Goal: Find specific page/section: Find specific page/section

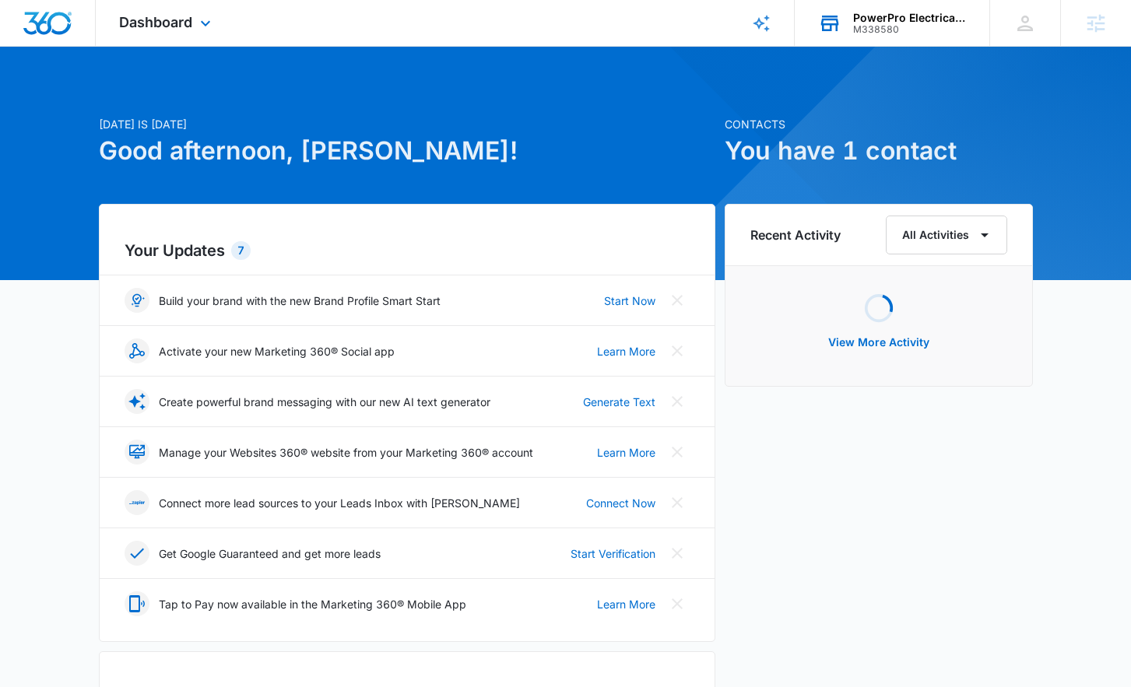
click at [904, 14] on div "PowerPro Electrical Services LLC" at bounding box center [910, 18] width 114 height 12
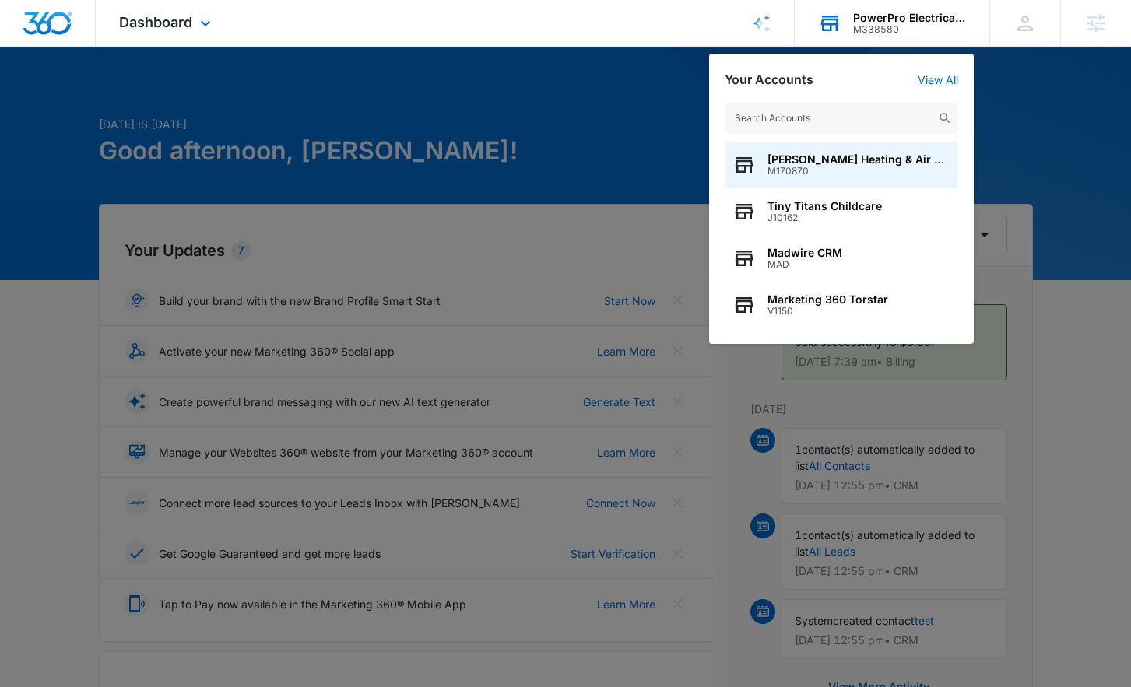
click at [815, 117] on input "text" at bounding box center [841, 118] width 233 height 31
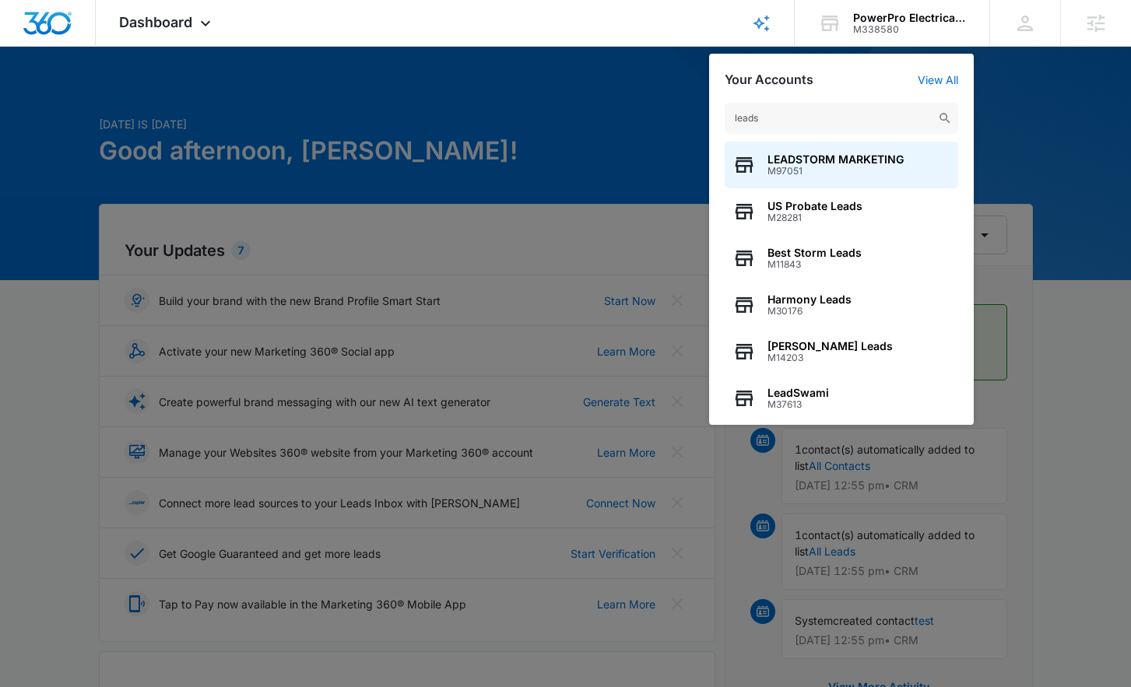
type input "leads"
click at [426, 98] on div at bounding box center [565, 343] width 1131 height 687
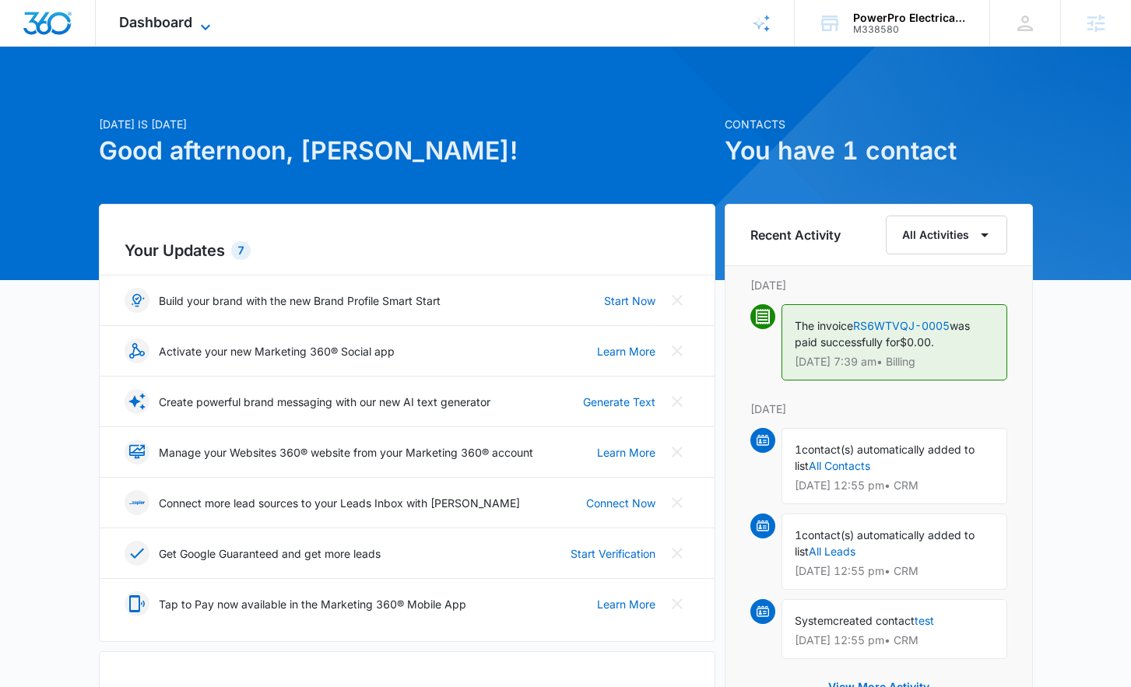
click at [183, 28] on span "Dashboard" at bounding box center [155, 22] width 73 height 16
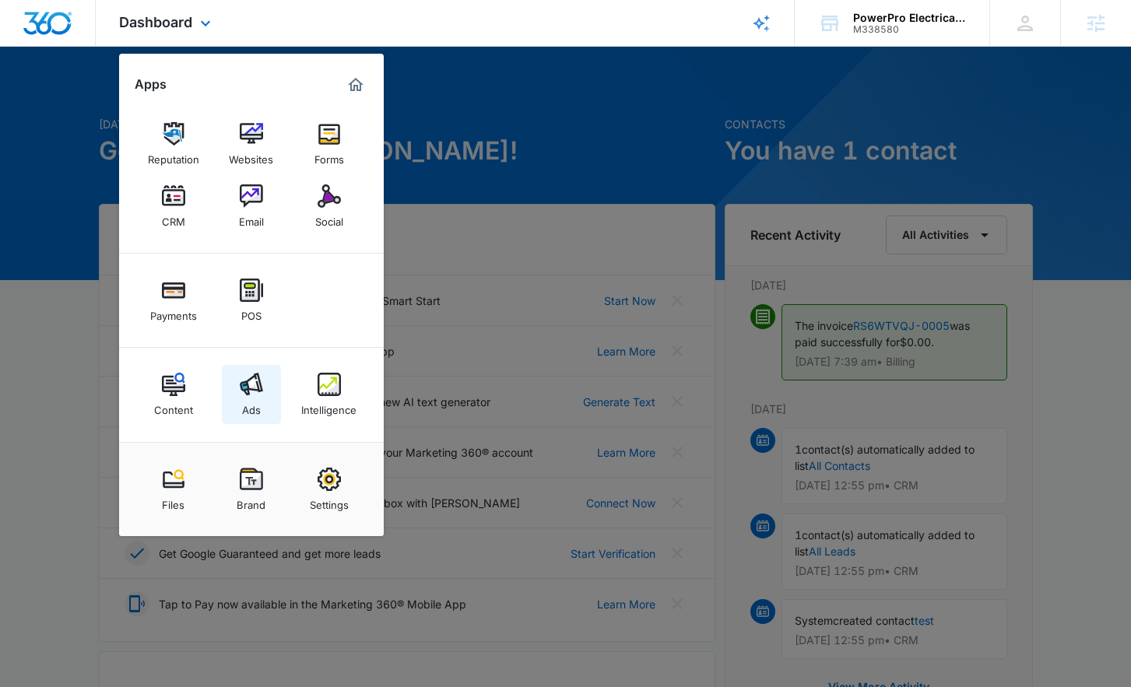
click at [237, 397] on link "Ads" at bounding box center [251, 394] width 59 height 59
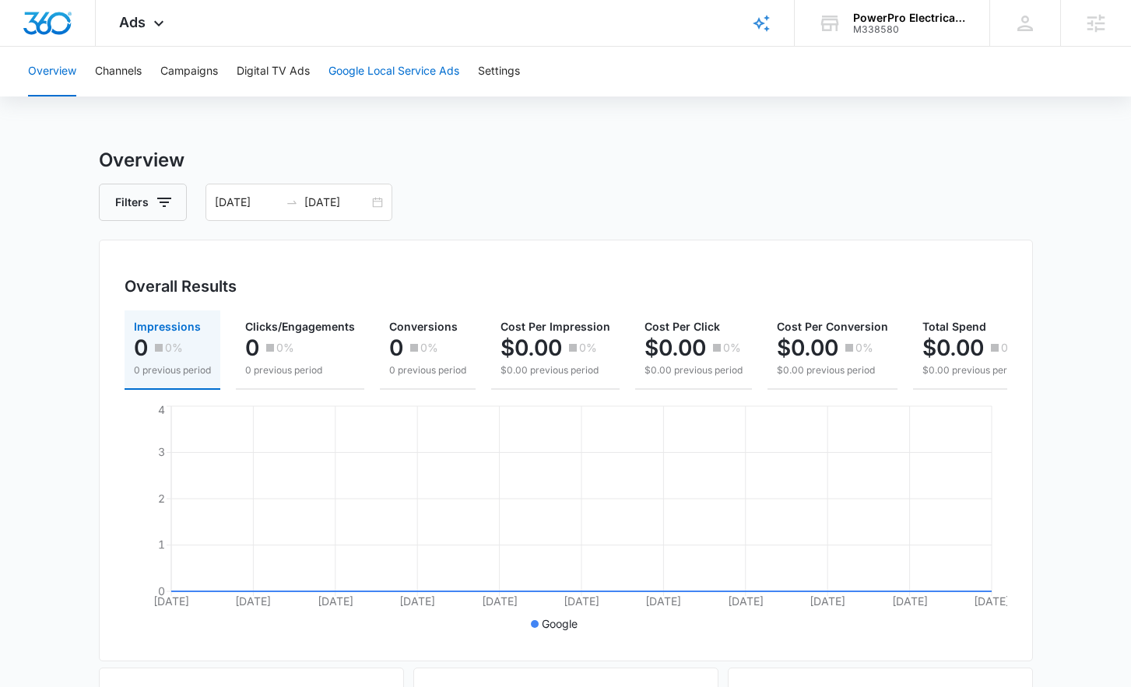
click at [390, 72] on button "Google Local Service Ads" at bounding box center [393, 72] width 131 height 50
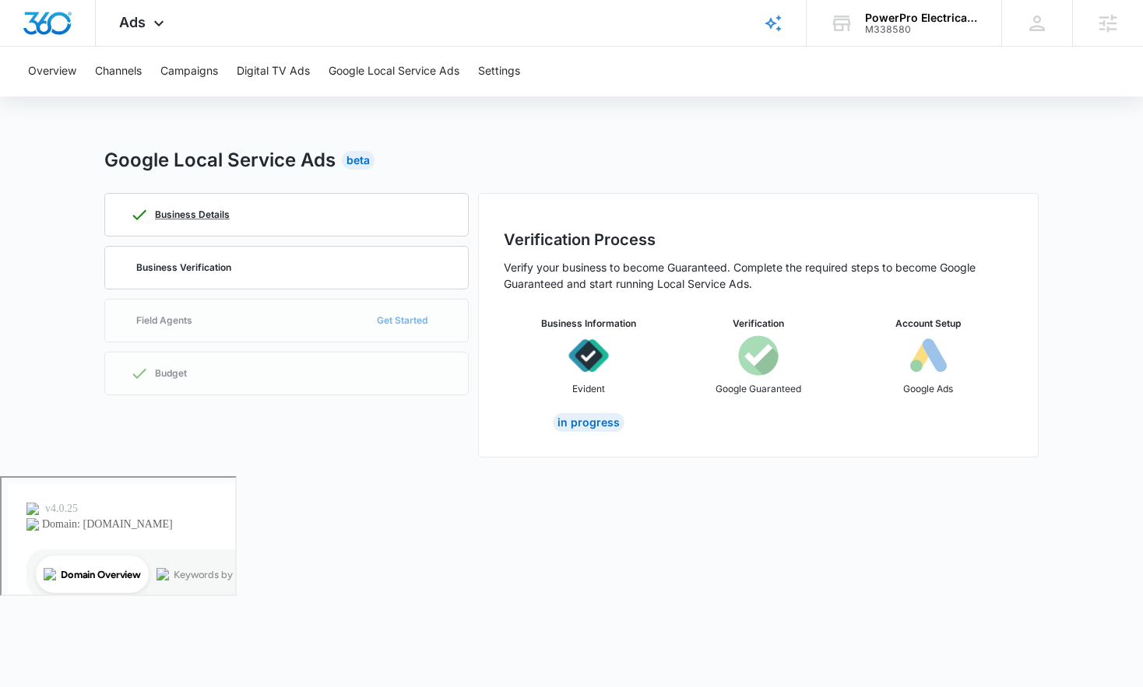
click at [277, 210] on div "Business Details" at bounding box center [286, 215] width 313 height 42
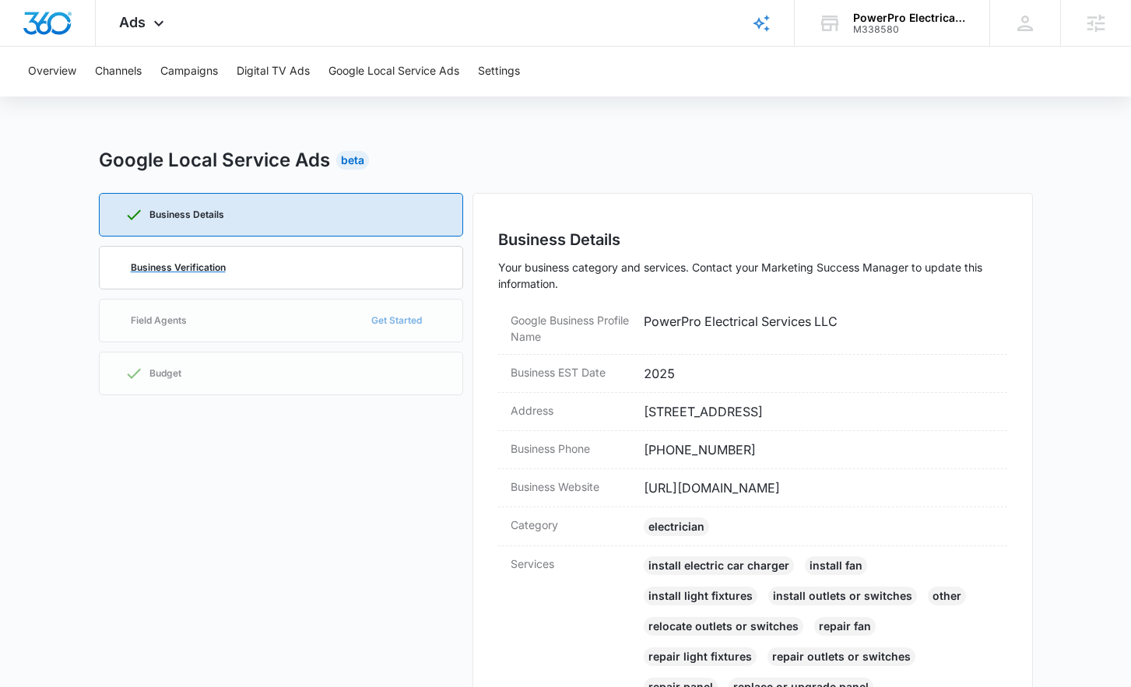
click at [211, 267] on p "Business Verification" at bounding box center [178, 267] width 95 height 9
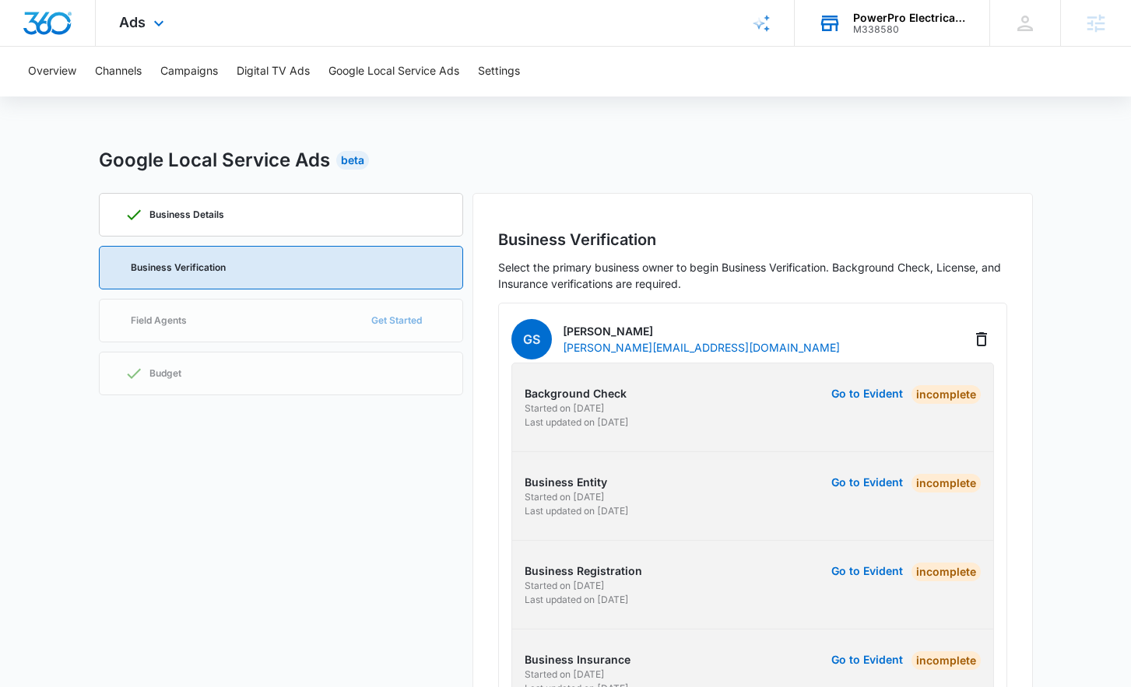
click at [871, 38] on div "PowerPro Electrical Services LLC M338580 Your Accounts View All" at bounding box center [892, 23] width 195 height 46
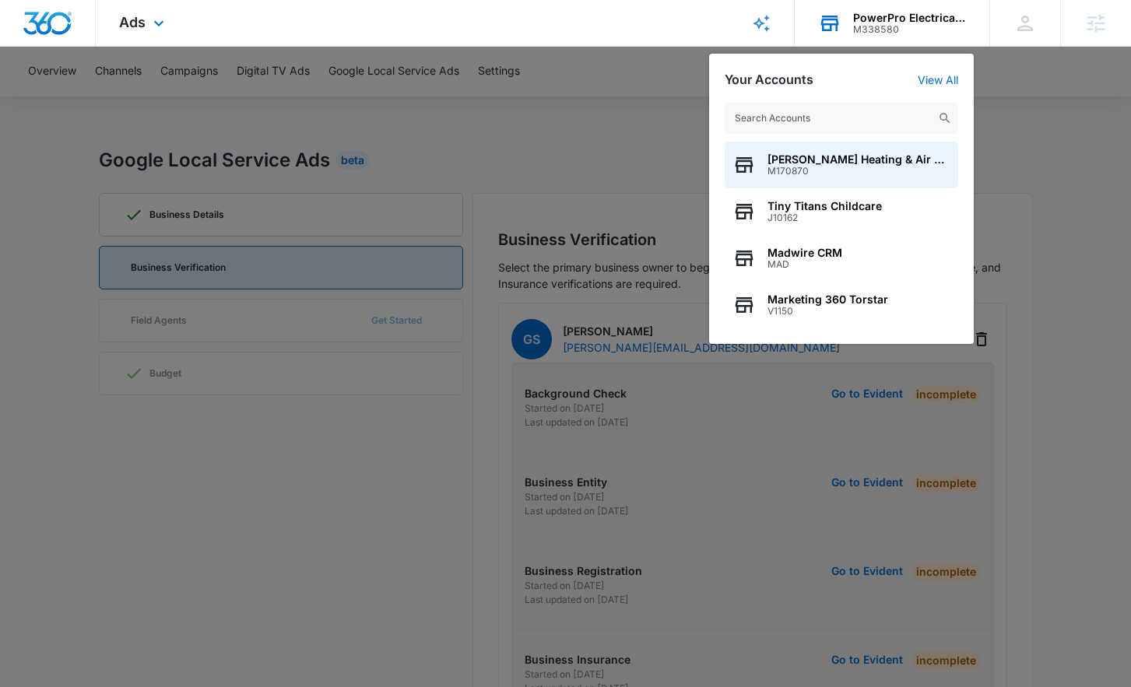
click at [785, 122] on input "text" at bounding box center [841, 118] width 233 height 31
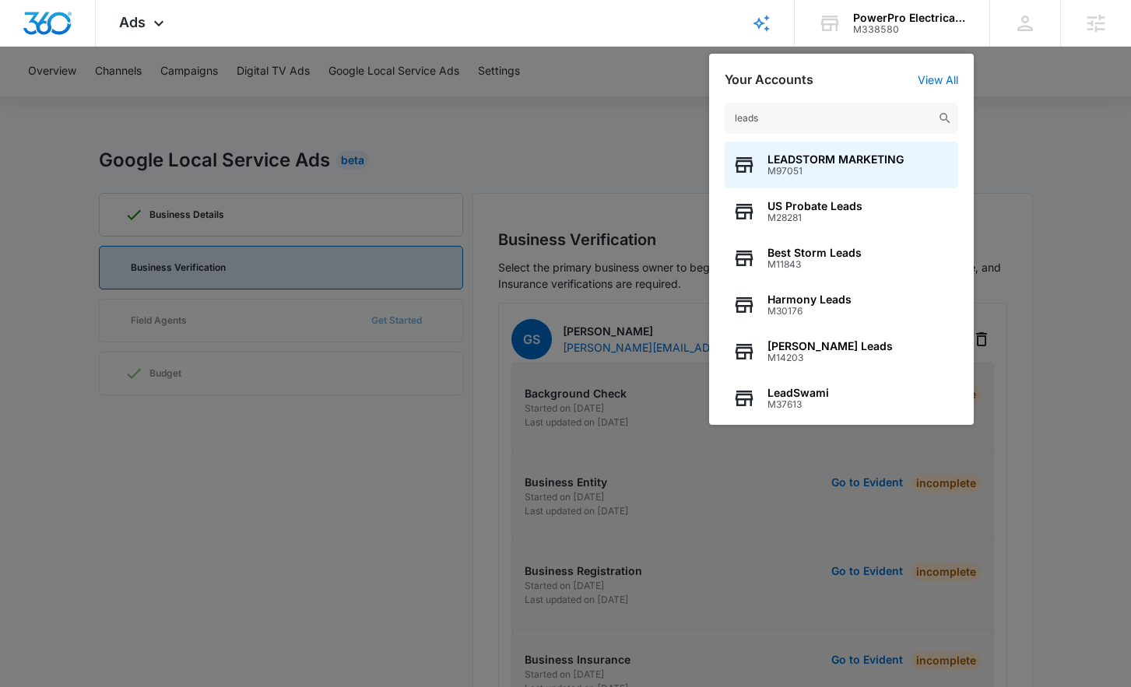
type input "leads"
drag, startPoint x: 679, startPoint y: 141, endPoint x: 672, endPoint y: 130, distance: 13.0
click at [679, 141] on div at bounding box center [565, 343] width 1131 height 687
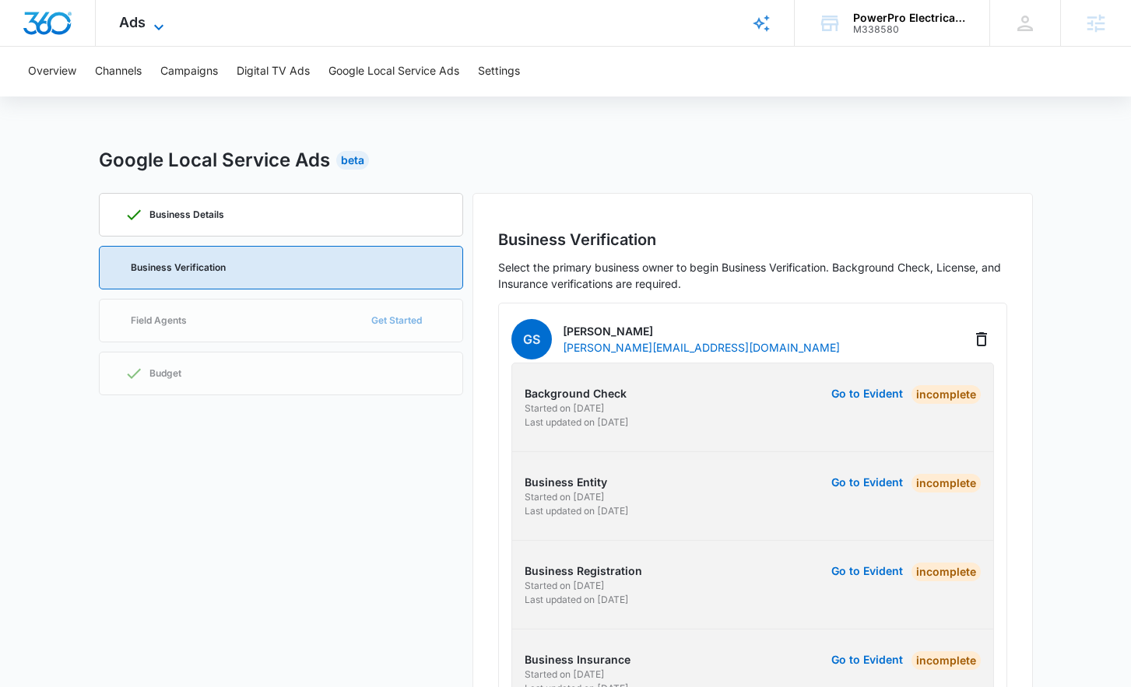
click at [139, 23] on span "Ads" at bounding box center [132, 22] width 26 height 16
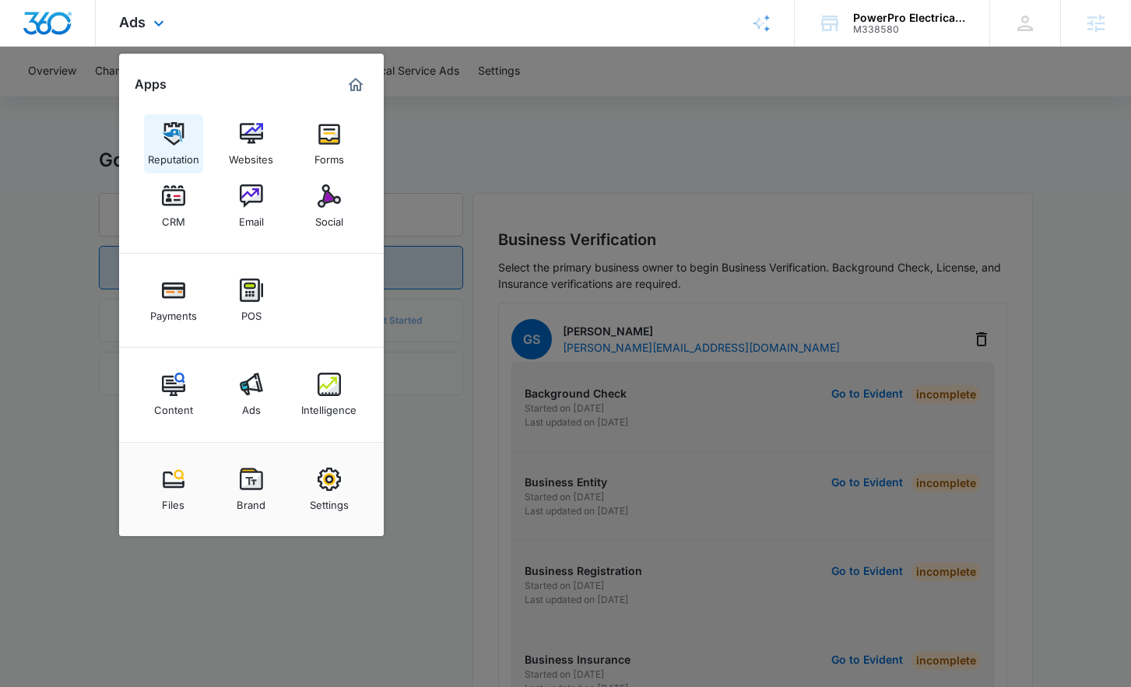
click at [170, 131] on img at bounding box center [173, 133] width 23 height 23
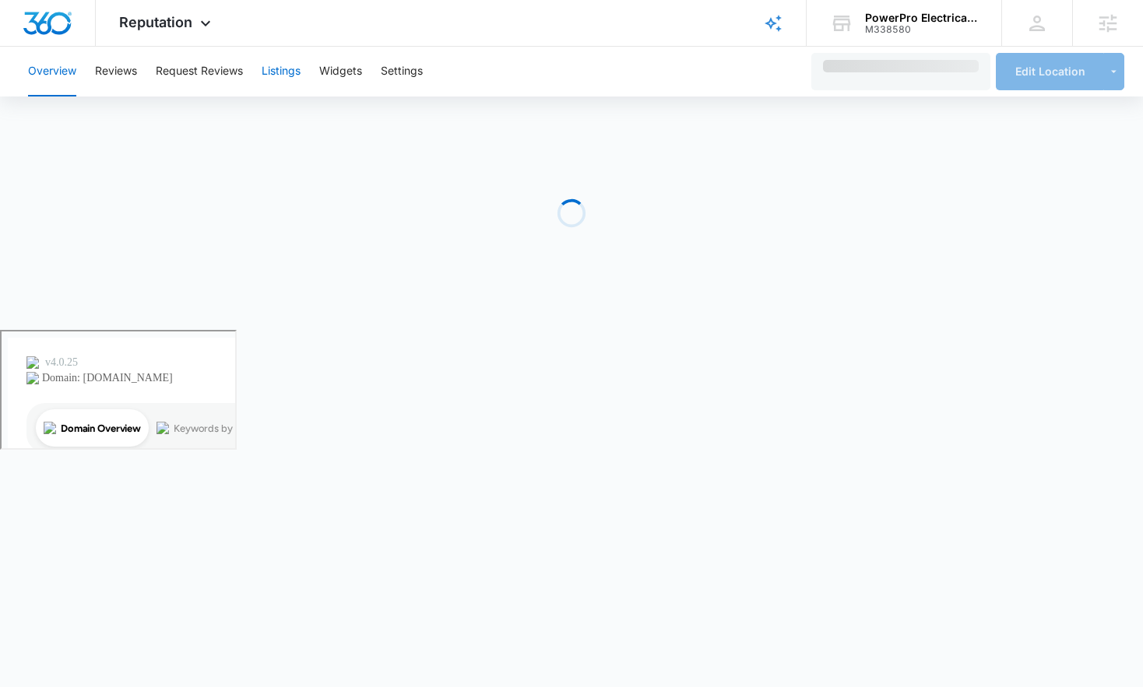
click at [287, 72] on button "Listings" at bounding box center [281, 72] width 39 height 50
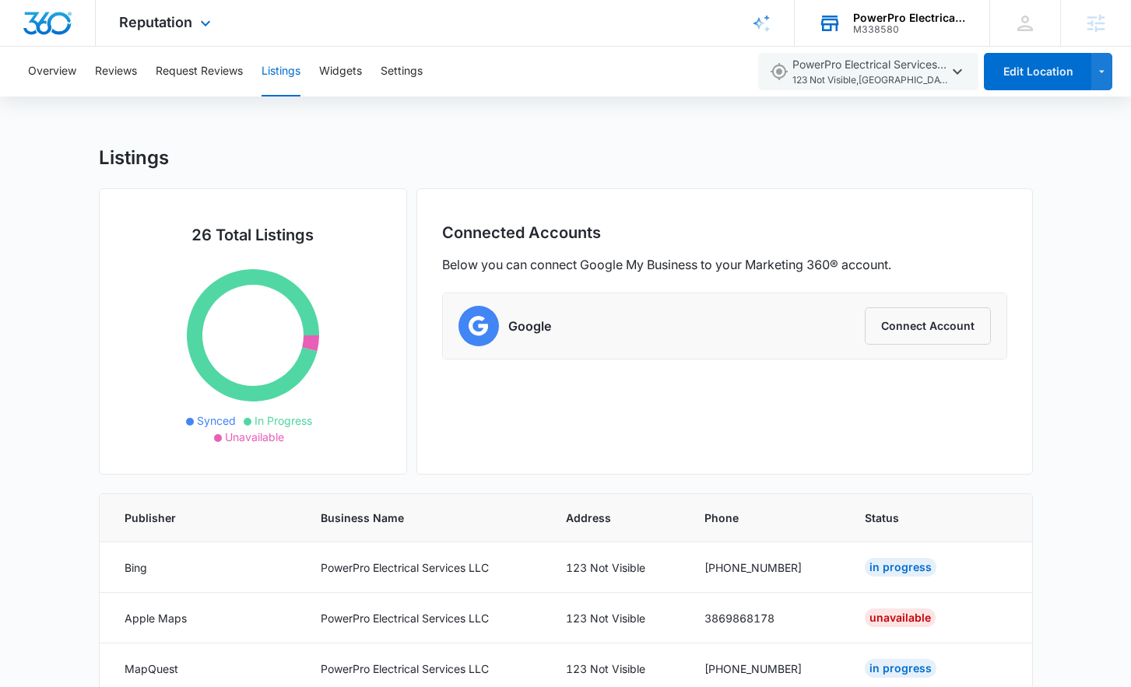
click at [890, 30] on div "M338580" at bounding box center [910, 29] width 114 height 11
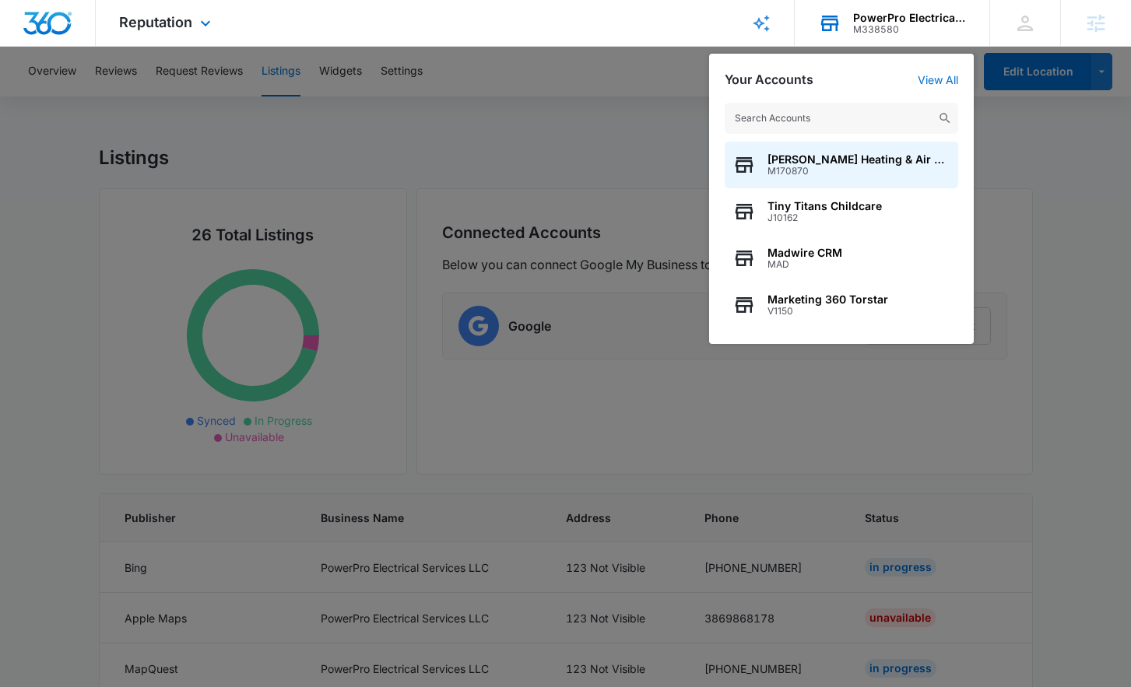
click at [827, 120] on input "text" at bounding box center [841, 118] width 233 height 31
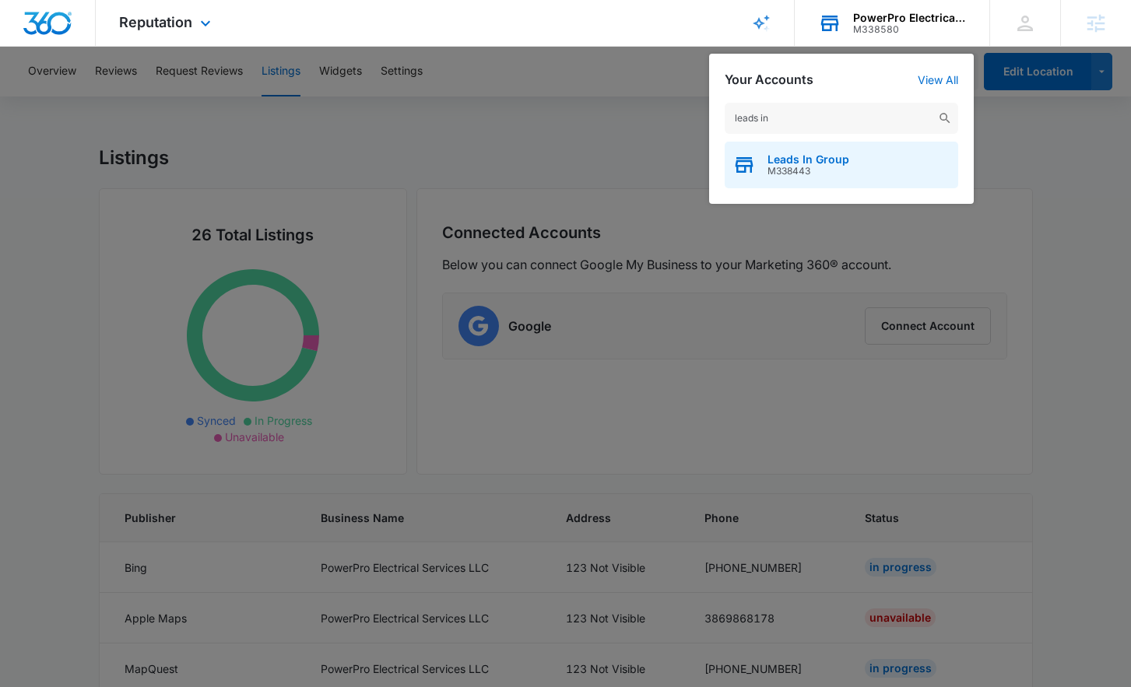
type input "leads in"
click at [848, 168] on div "Leads In Group M338443" at bounding box center [841, 165] width 233 height 47
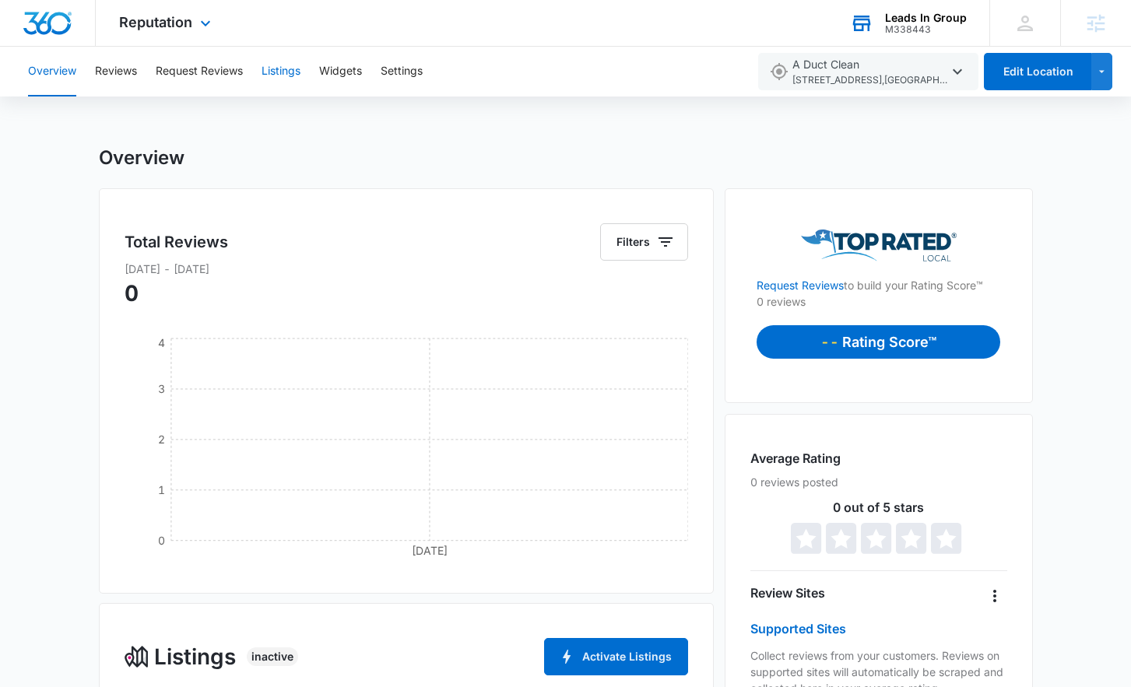
click at [290, 70] on button "Listings" at bounding box center [281, 72] width 39 height 50
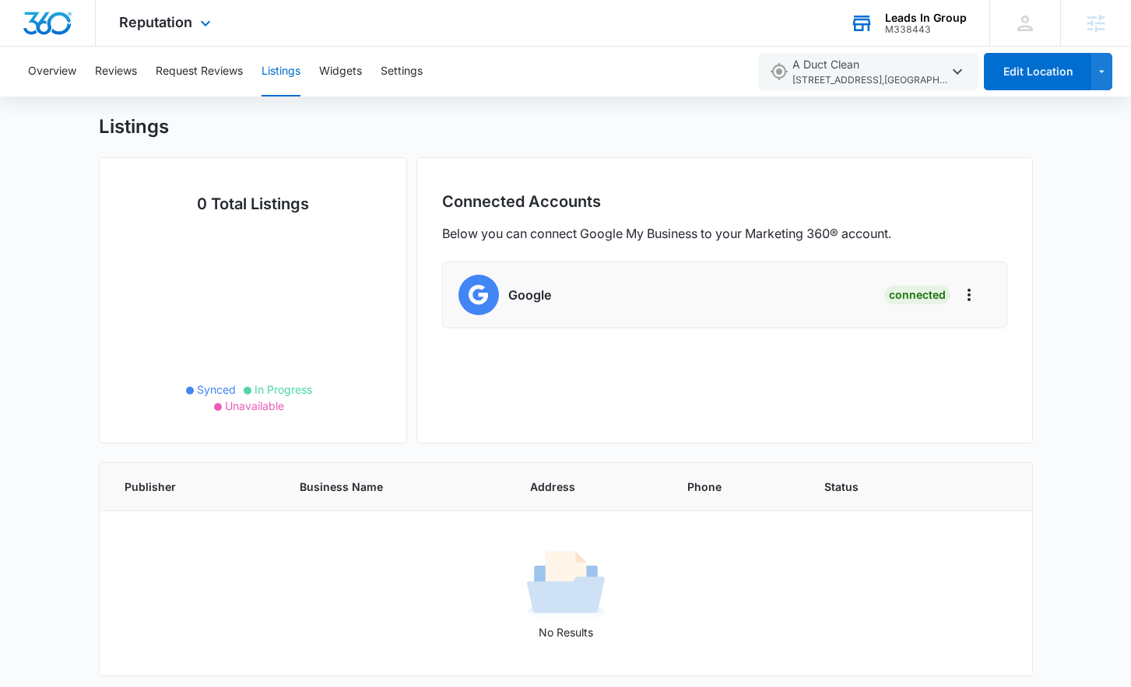
scroll to position [39, 0]
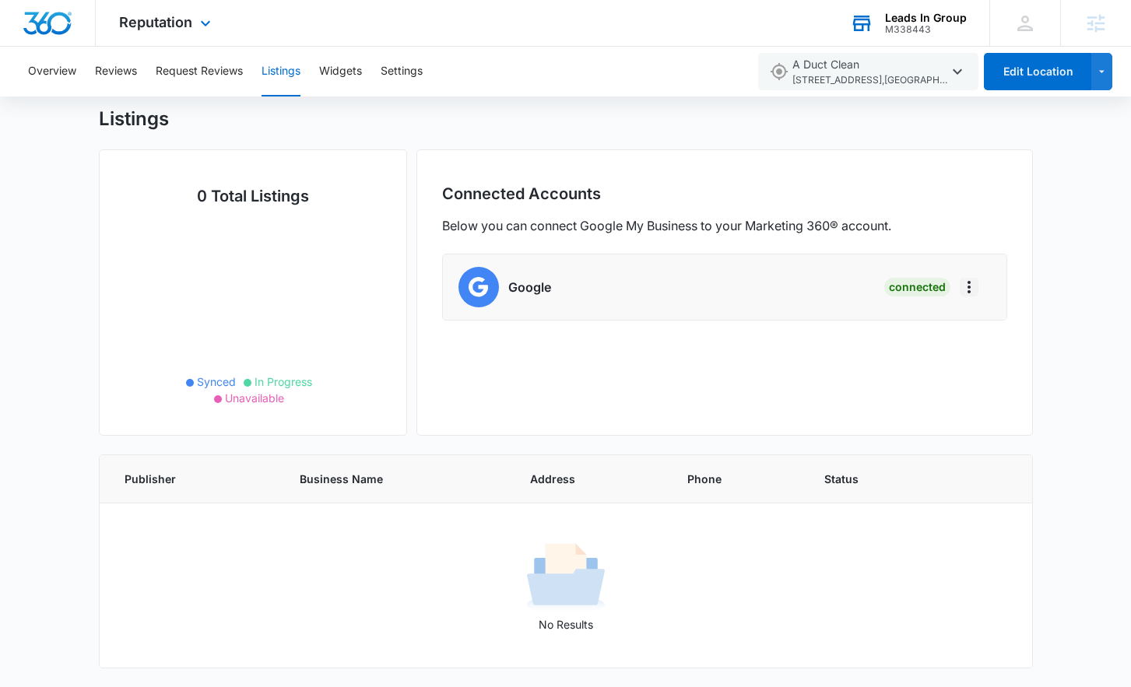
click at [968, 290] on icon "Actions" at bounding box center [968, 287] width 3 height 12
click at [786, 363] on div "Connected Accounts Below you can connect Google My Business to your Marketing 3…" at bounding box center [724, 292] width 616 height 286
click at [44, 79] on button "Overview" at bounding box center [52, 72] width 48 height 50
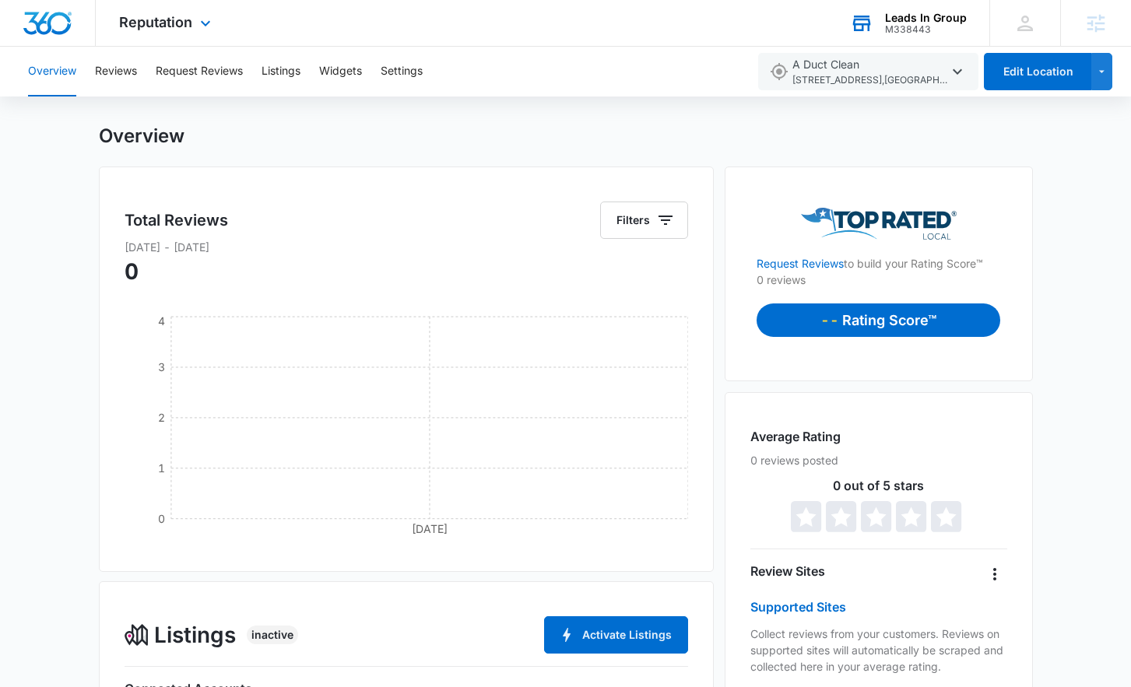
scroll to position [23, 0]
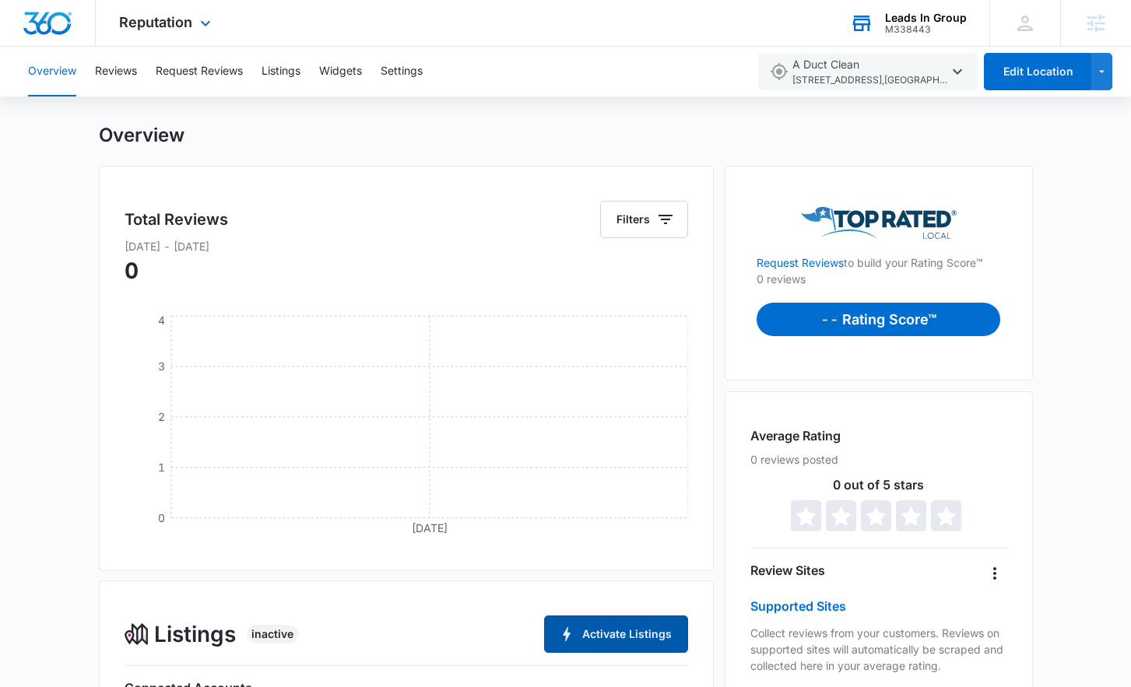
click at [596, 641] on button "Activate Listings" at bounding box center [616, 634] width 144 height 37
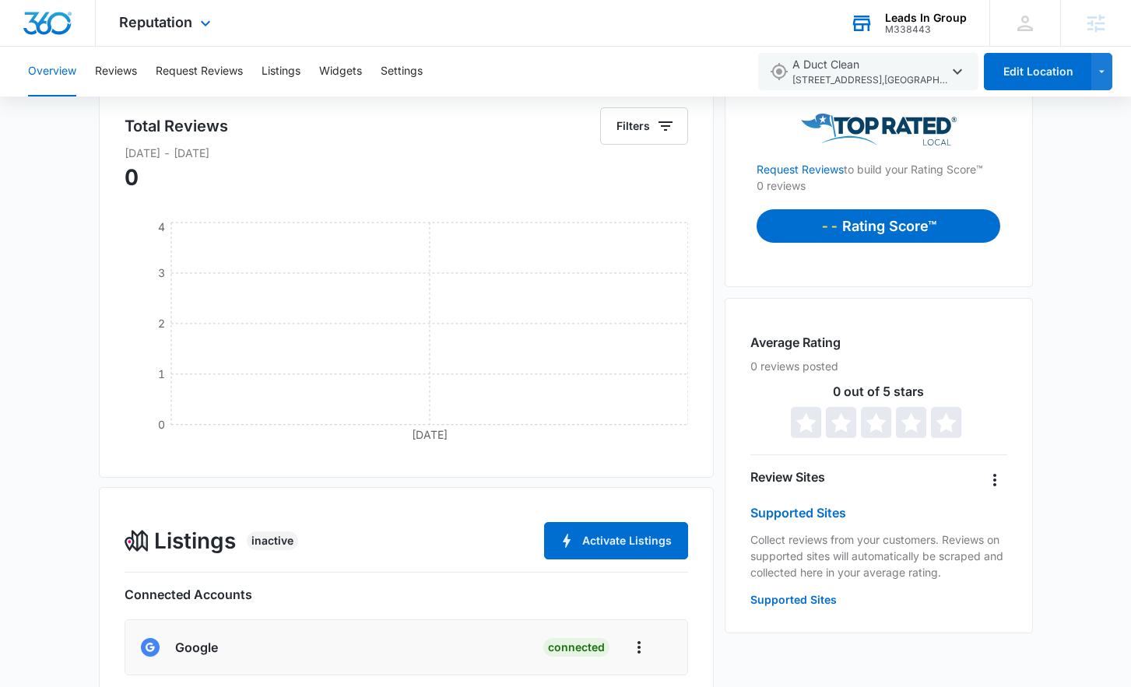
scroll to position [307, 0]
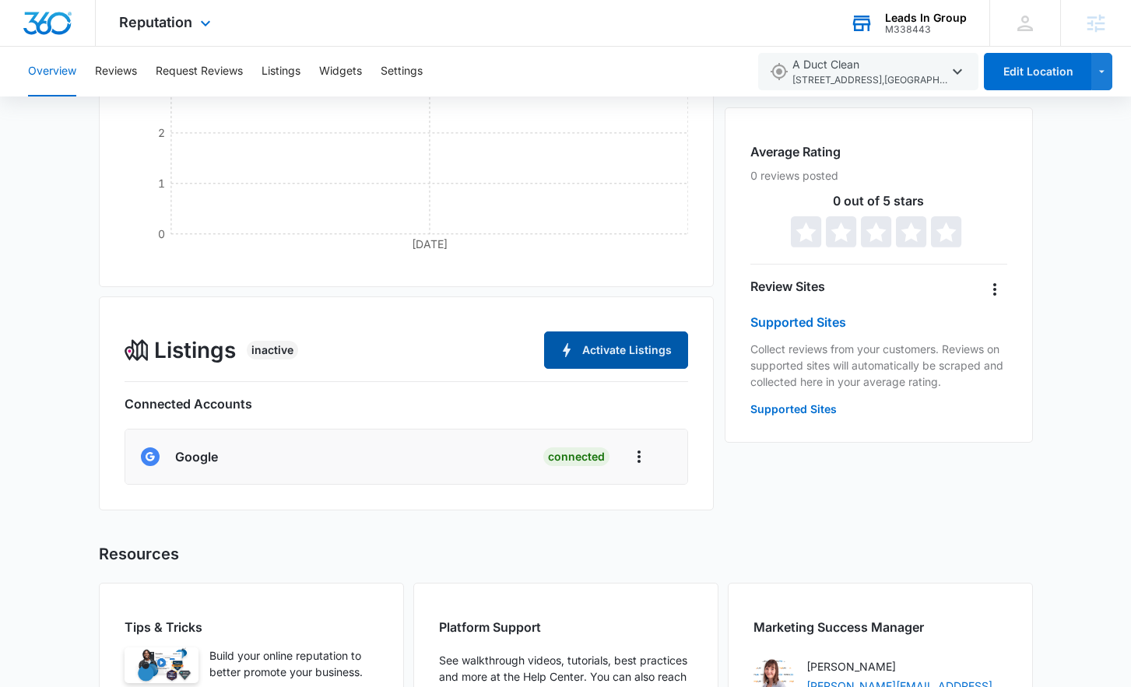
click at [655, 358] on button "Activate Listings" at bounding box center [616, 350] width 144 height 37
click at [647, 357] on button "Activate Listings" at bounding box center [616, 350] width 144 height 37
click at [295, 73] on button "Listings" at bounding box center [281, 72] width 39 height 50
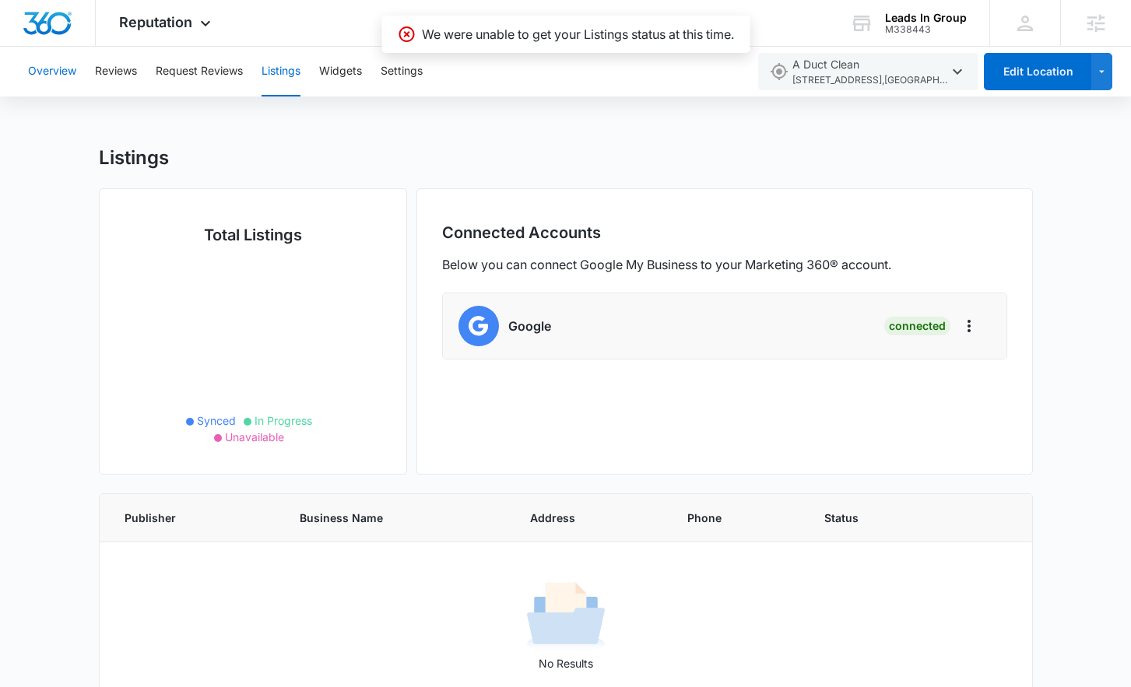
click at [70, 75] on button "Overview" at bounding box center [52, 72] width 48 height 50
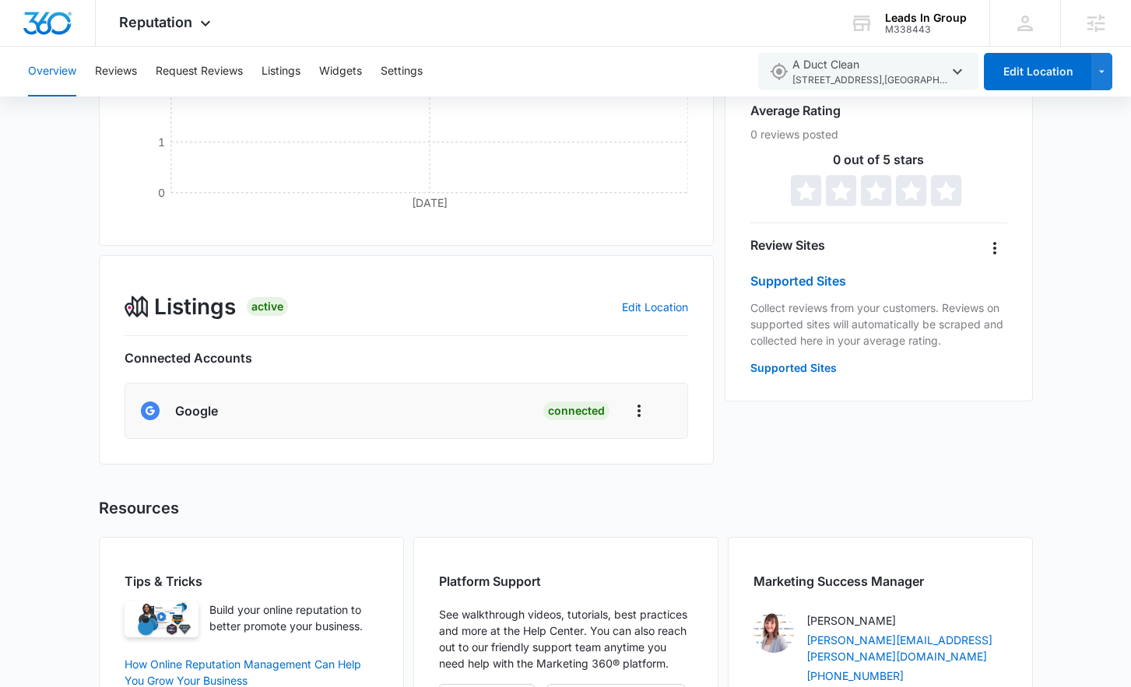
scroll to position [334, 0]
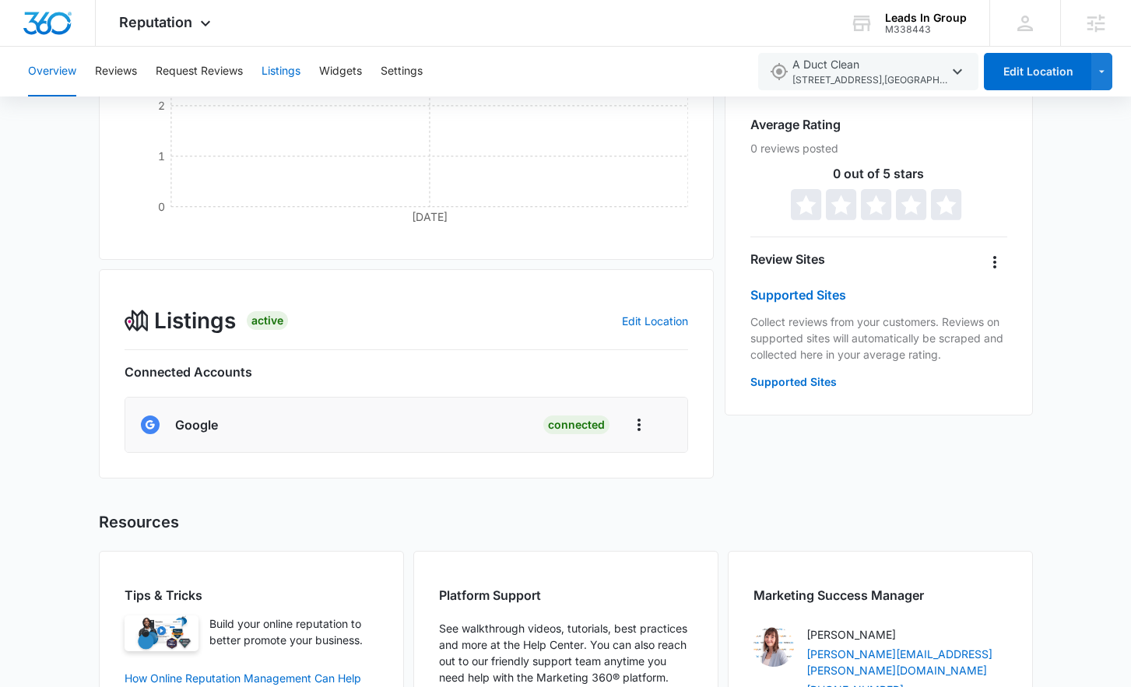
click at [287, 69] on button "Listings" at bounding box center [281, 72] width 39 height 50
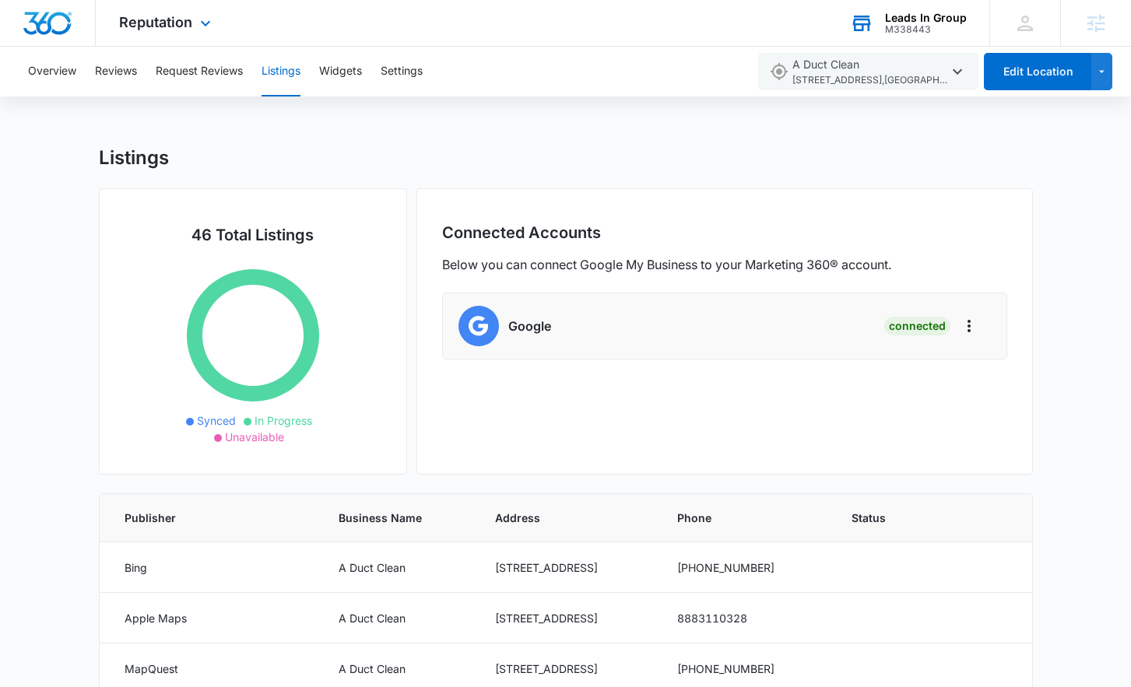
click at [943, 18] on div "Leads In Group" at bounding box center [926, 18] width 82 height 12
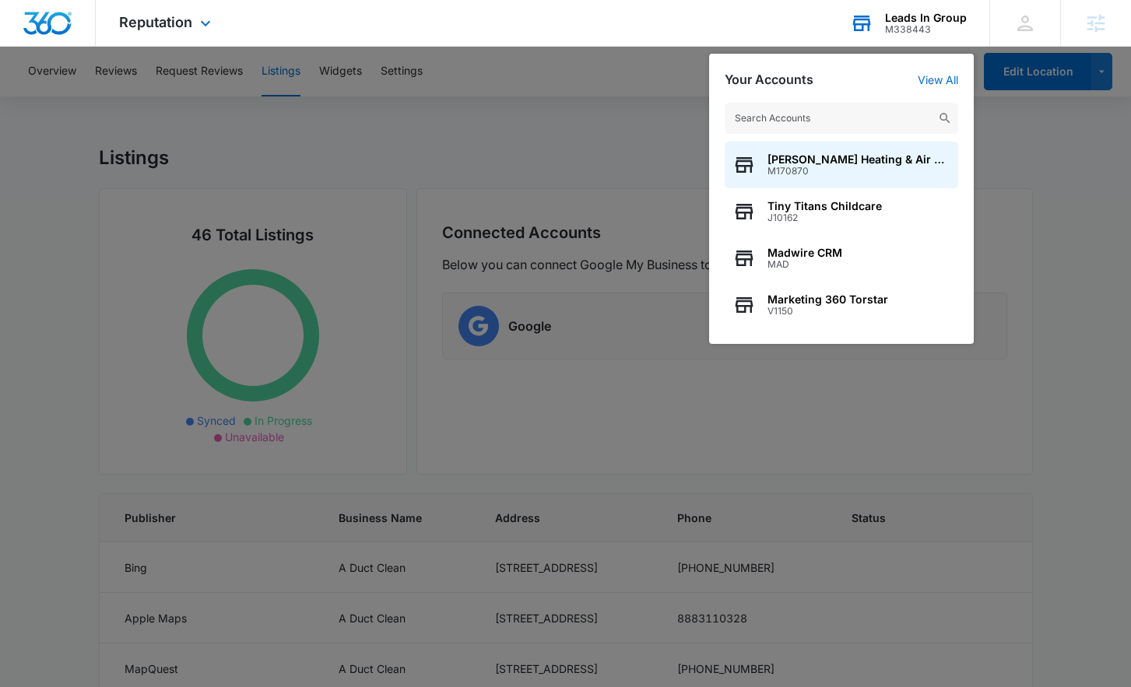
click at [821, 111] on input "text" at bounding box center [841, 118] width 233 height 31
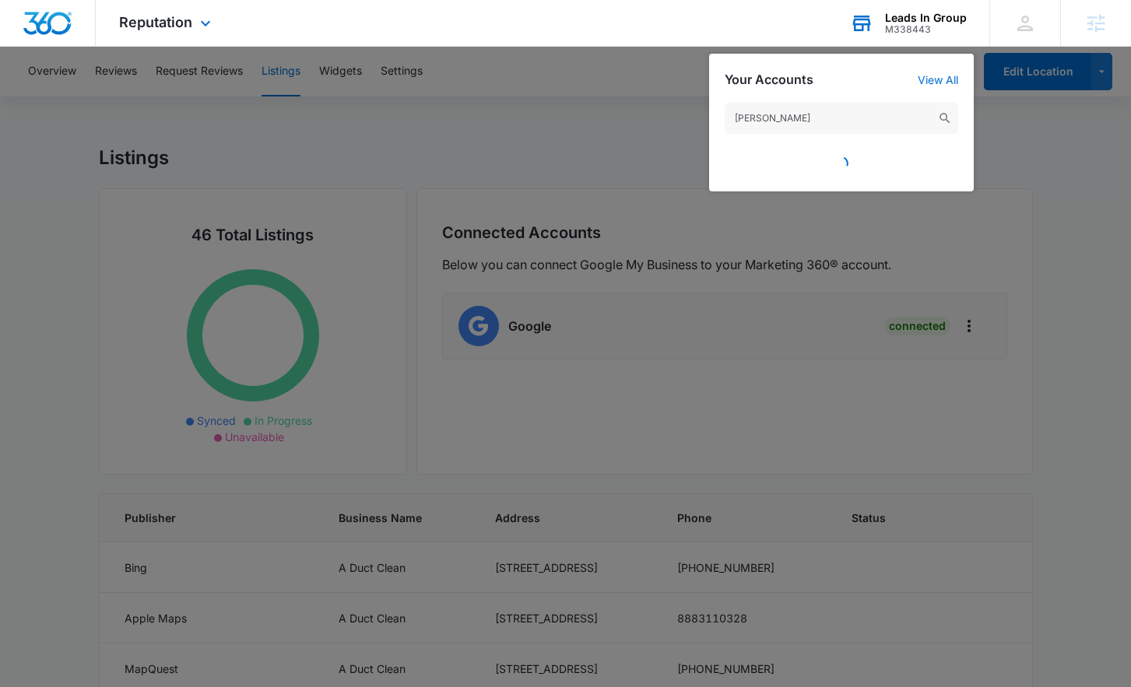
type input "[PERSON_NAME]"
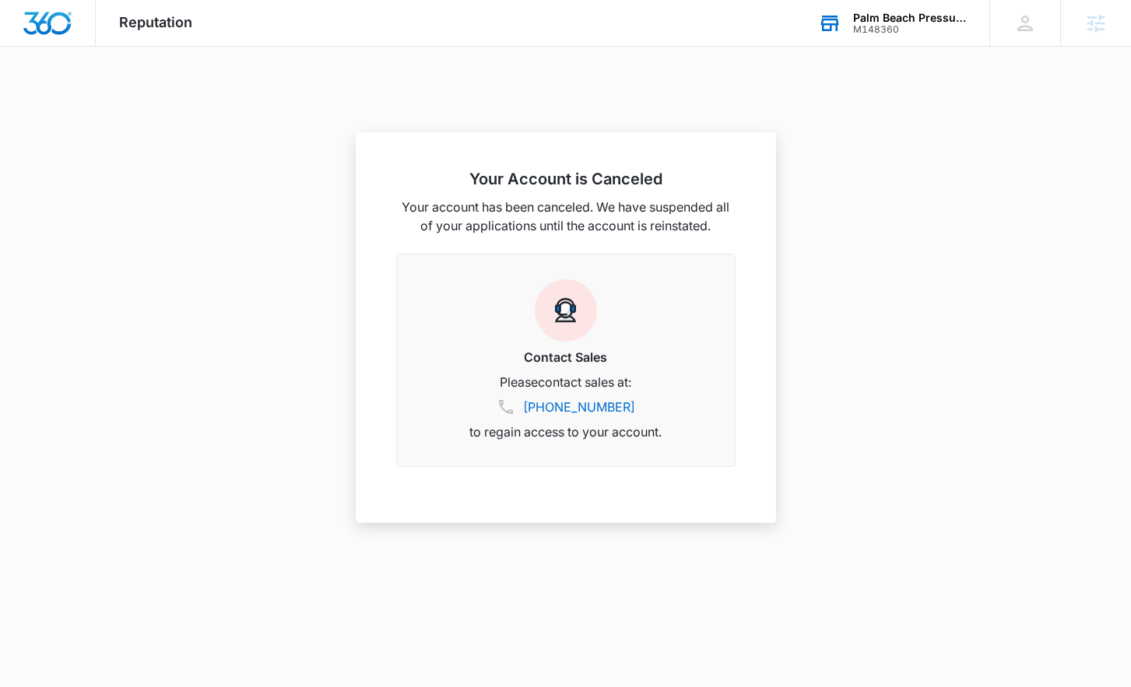
click at [911, 29] on div "M148360" at bounding box center [910, 29] width 114 height 11
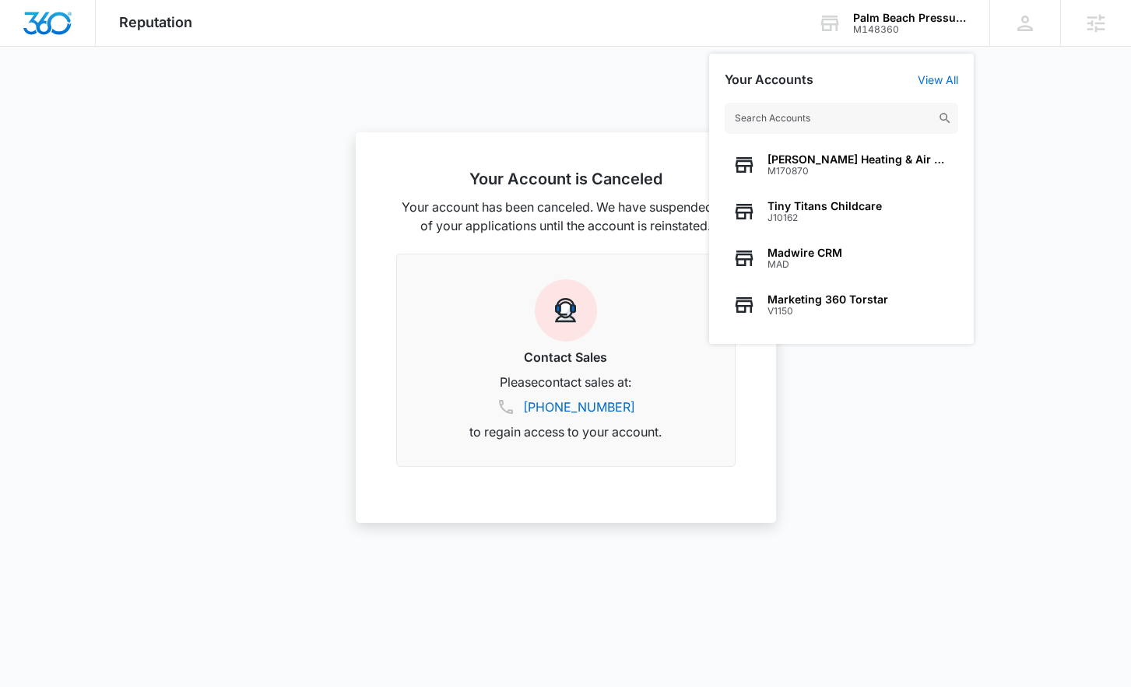
click at [854, 116] on input "text" at bounding box center [841, 118] width 233 height 31
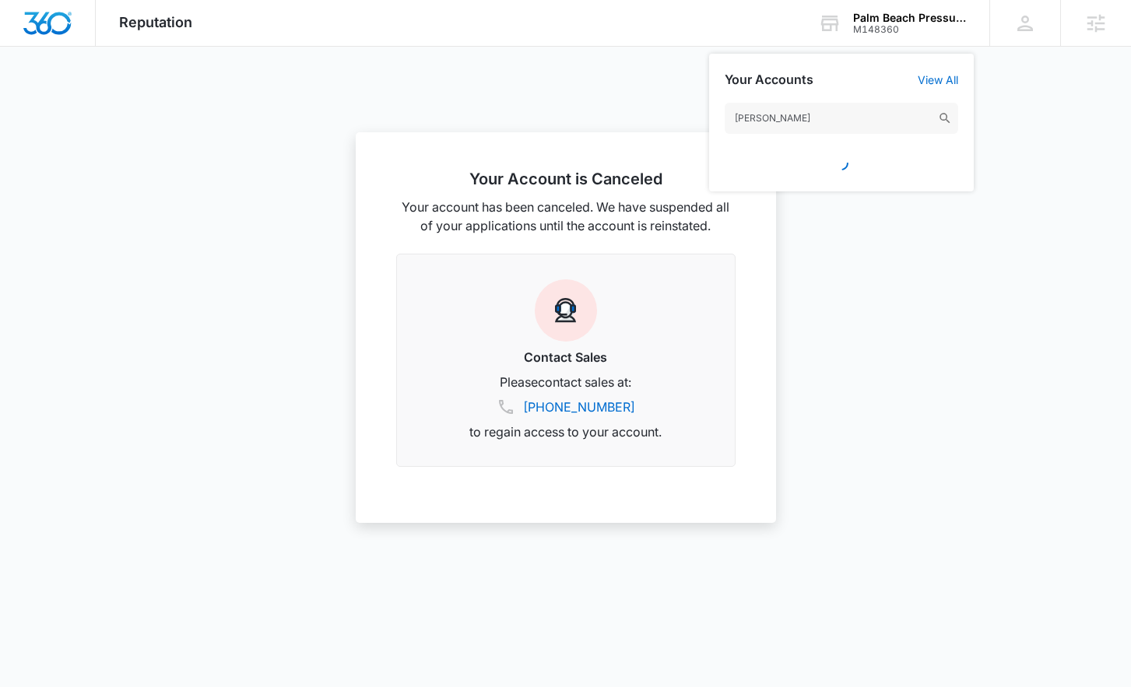
type input "[PERSON_NAME]"
click at [909, 33] on div "M148360" at bounding box center [910, 29] width 114 height 11
click at [900, 24] on div "M148360" at bounding box center [910, 29] width 114 height 11
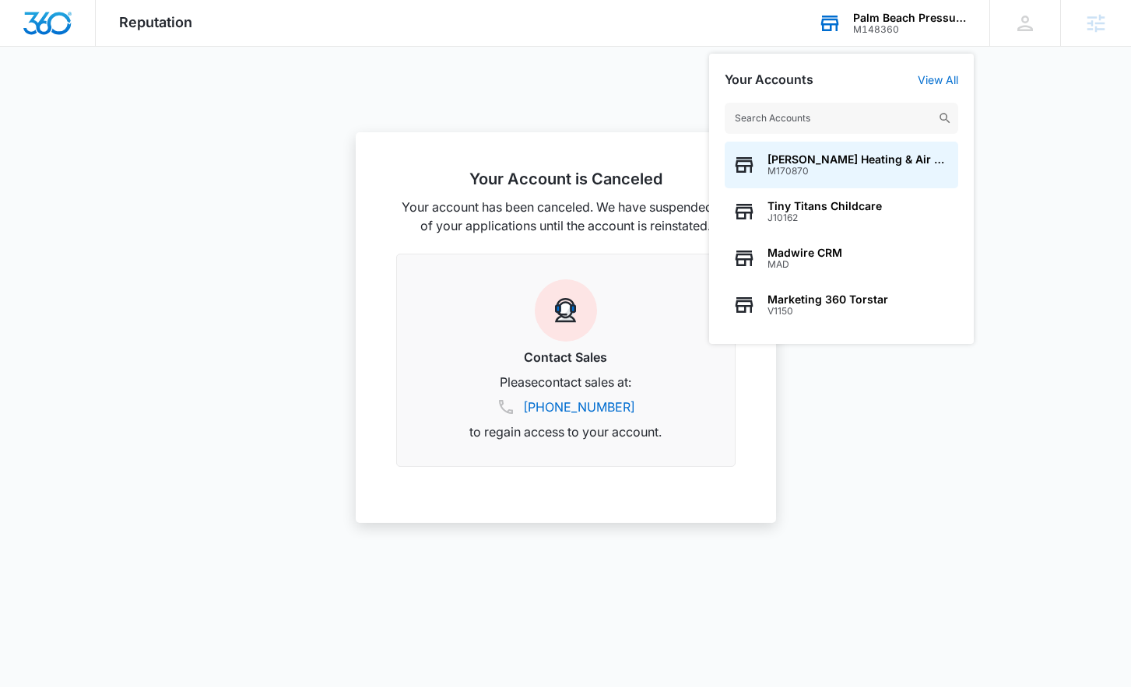
click at [840, 115] on input "text" at bounding box center [841, 118] width 233 height 31
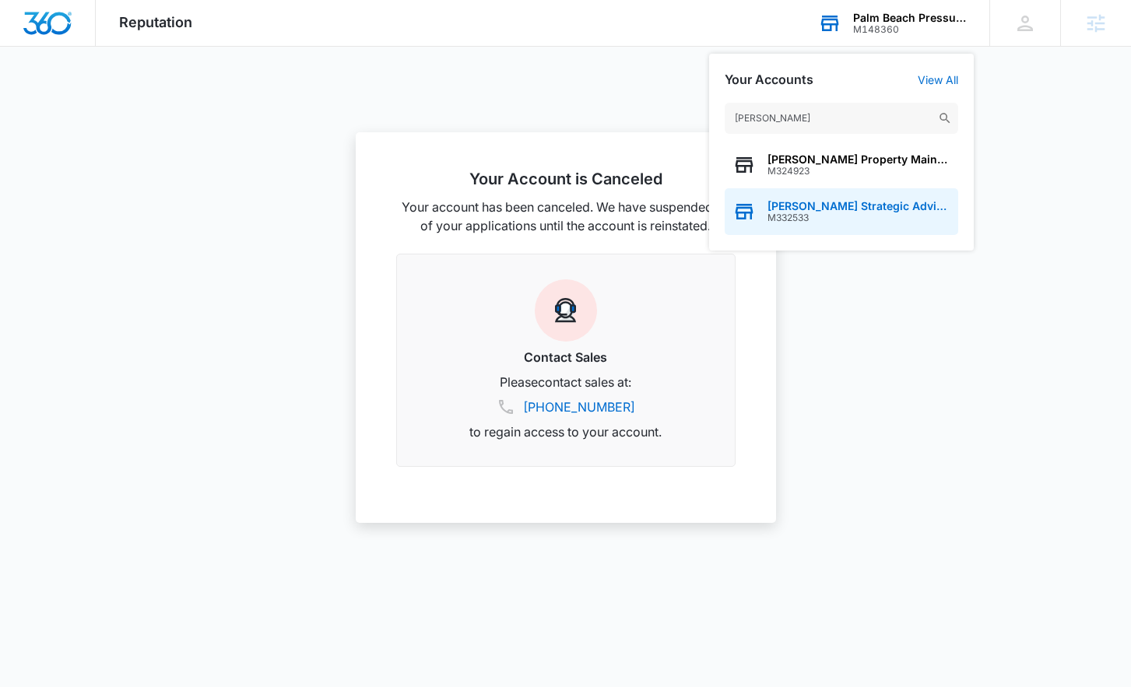
type input "[PERSON_NAME]"
click at [827, 212] on span "M332533" at bounding box center [858, 217] width 183 height 11
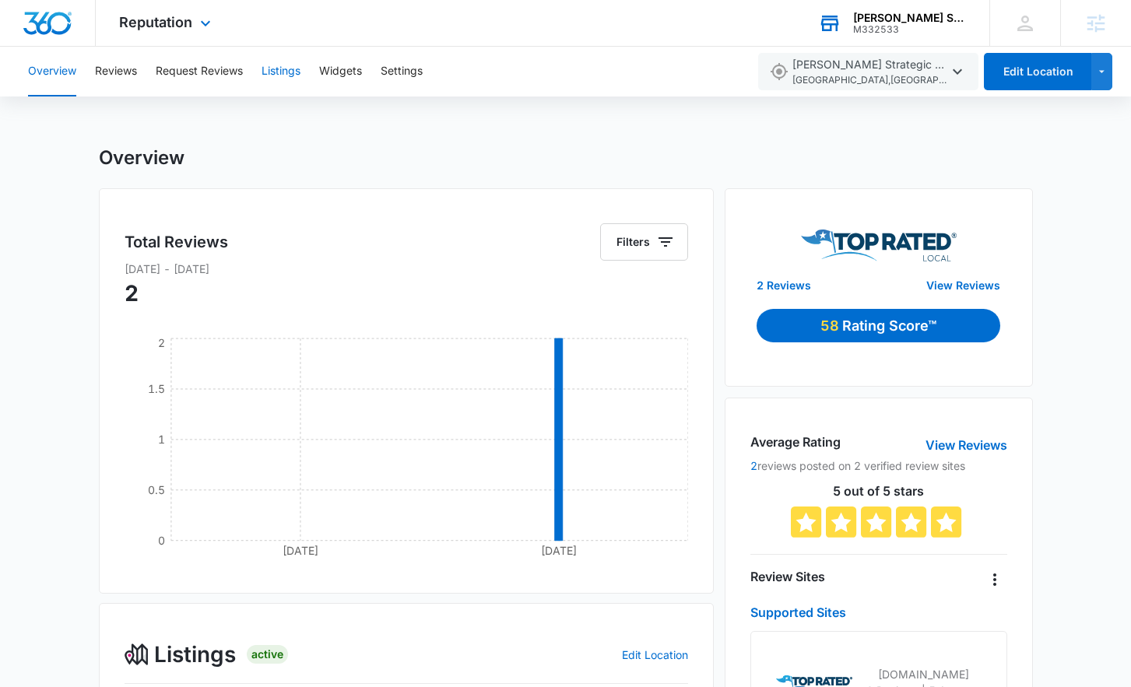
click at [286, 70] on button "Listings" at bounding box center [281, 72] width 39 height 50
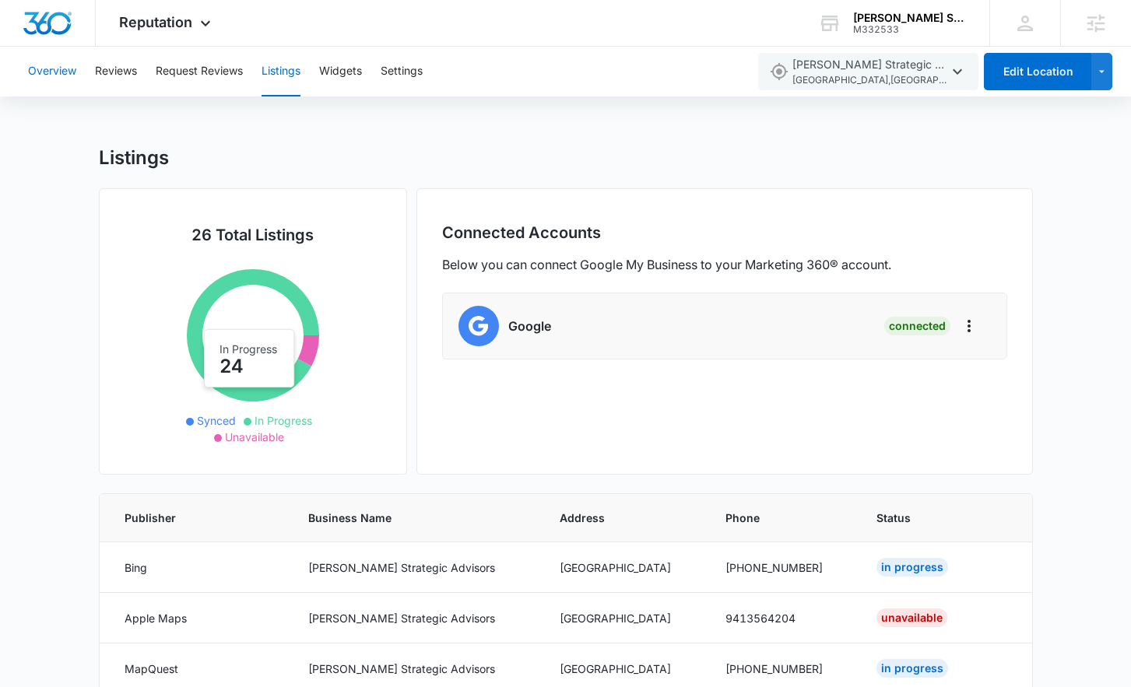
click at [51, 72] on button "Overview" at bounding box center [52, 72] width 48 height 50
